Goal: Check status: Check status

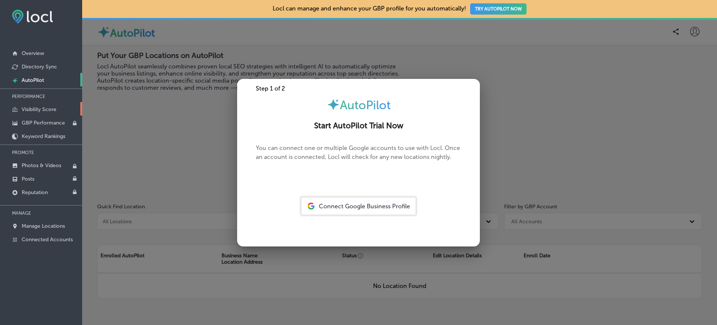
click at [45, 107] on p "Visibility Score" at bounding box center [39, 109] width 35 height 6
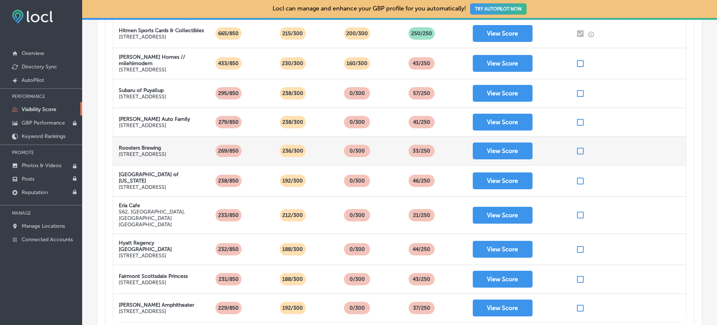
scroll to position [207, 0]
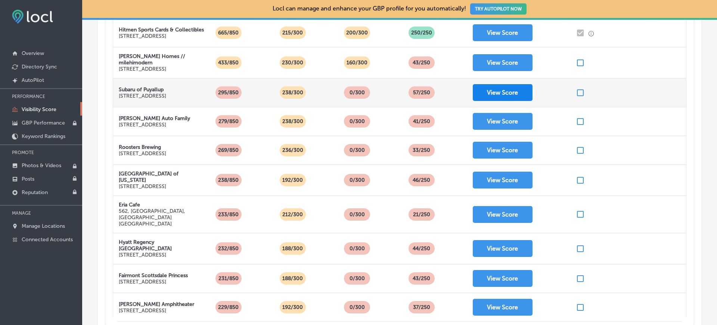
click at [488, 101] on button "View Score" at bounding box center [503, 92] width 60 height 17
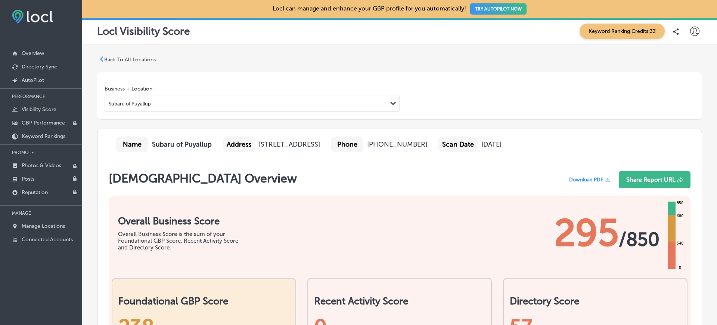
scroll to position [84, 0]
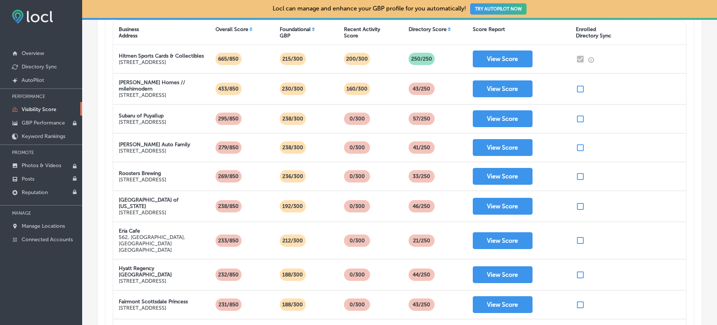
scroll to position [180, 0]
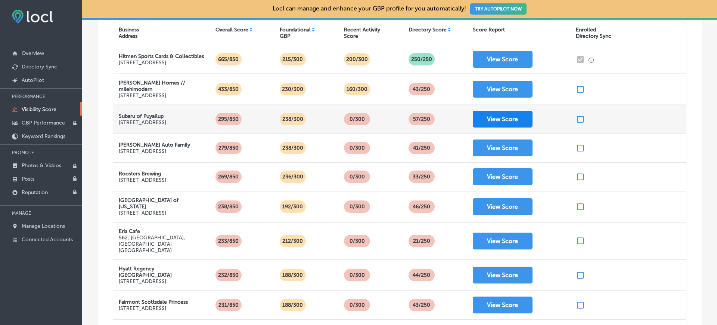
click at [505, 127] on button "View Score" at bounding box center [503, 119] width 60 height 17
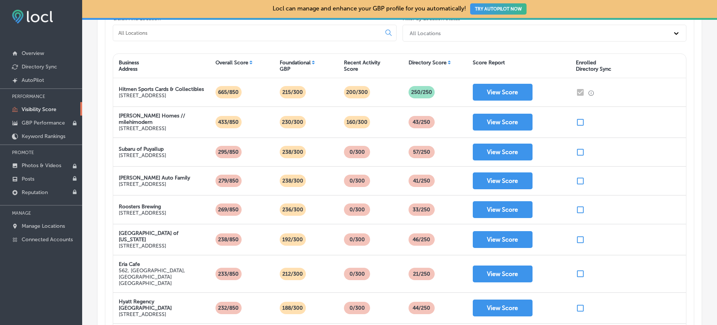
scroll to position [174, 0]
